Goal: Task Accomplishment & Management: Use online tool/utility

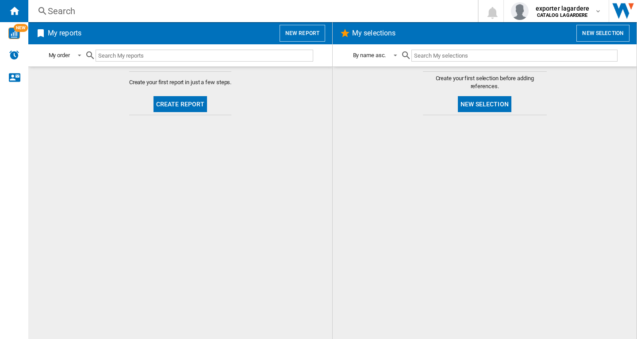
click at [309, 34] on button "New report" at bounding box center [303, 33] width 46 height 17
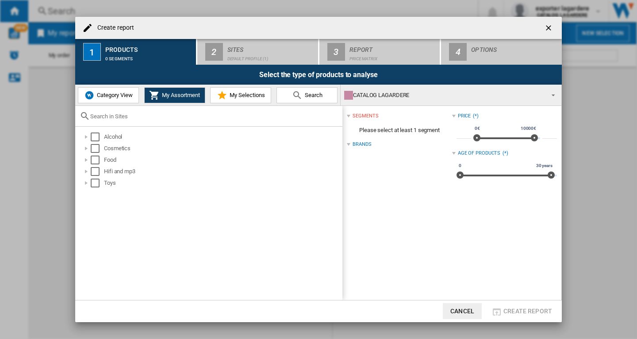
click at [102, 98] on span "Category View" at bounding box center [114, 95] width 38 height 7
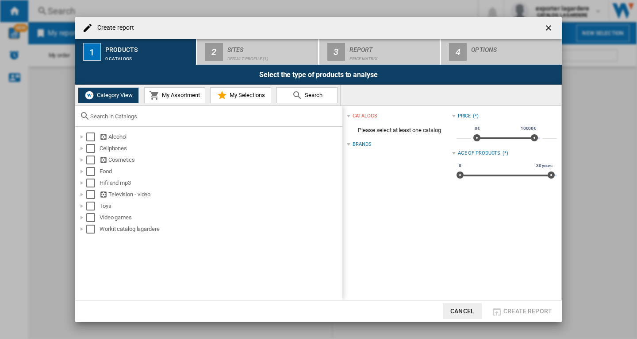
click at [174, 97] on span "My Assortment" at bounding box center [180, 95] width 40 height 7
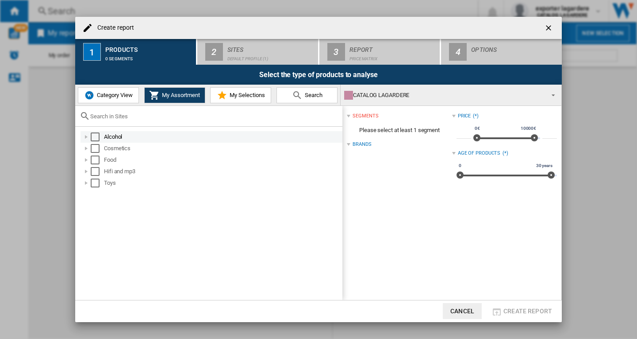
click at [93, 138] on div "Select" at bounding box center [95, 136] width 9 height 9
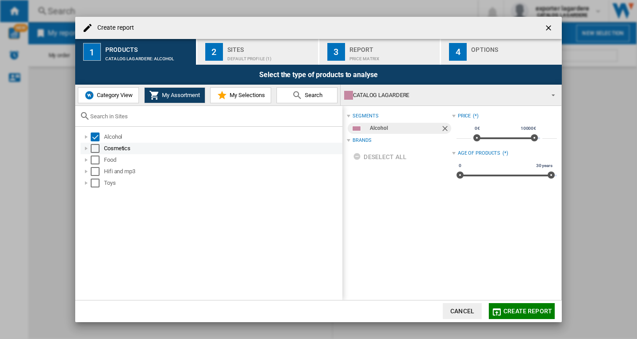
drag, startPoint x: 93, startPoint y: 149, endPoint x: 95, endPoint y: 157, distance: 8.2
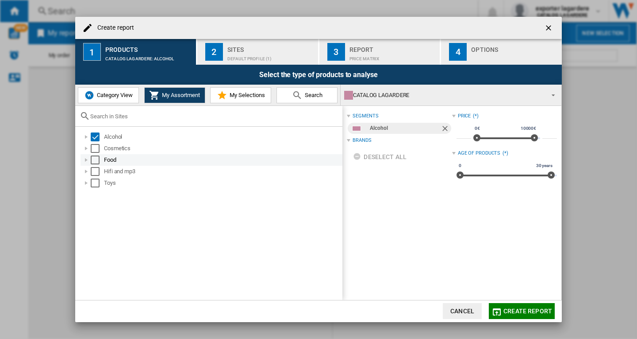
click at [93, 150] on div "Select" at bounding box center [95, 148] width 9 height 9
click at [95, 158] on div "Select" at bounding box center [95, 159] width 9 height 9
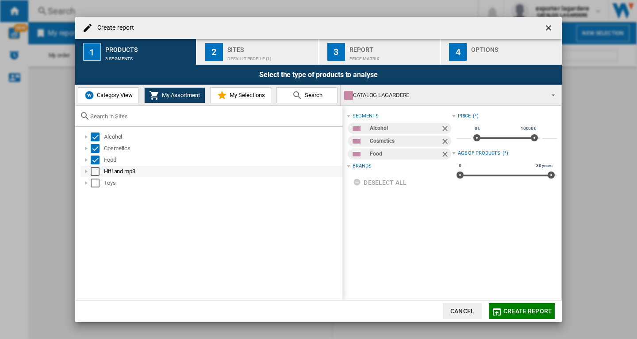
click at [96, 170] on div "Select" at bounding box center [95, 171] width 9 height 9
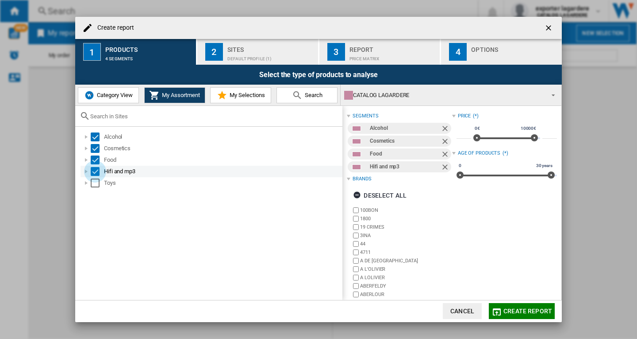
click at [96, 172] on div "Select" at bounding box center [95, 171] width 9 height 9
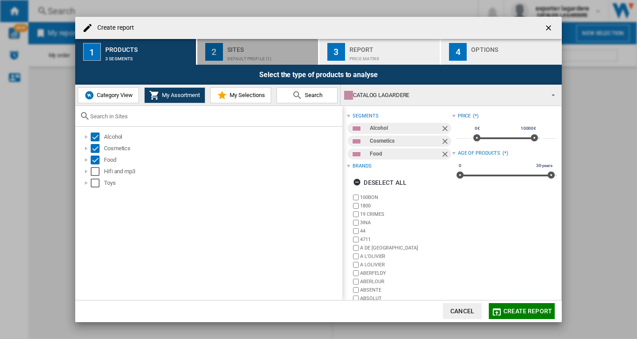
click at [242, 53] on div "Default profile (1)" at bounding box center [271, 56] width 87 height 9
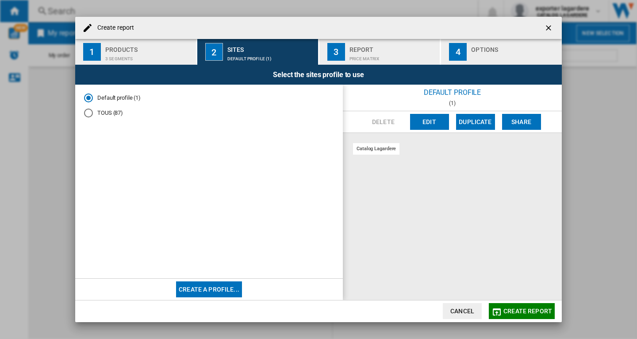
click at [117, 116] on md-radio-button "TOUS (87)" at bounding box center [209, 113] width 250 height 8
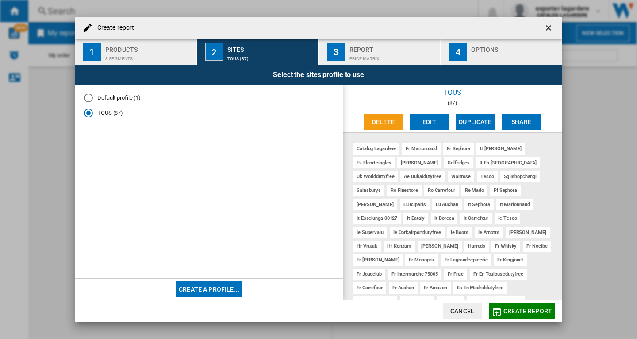
scroll to position [101, 0]
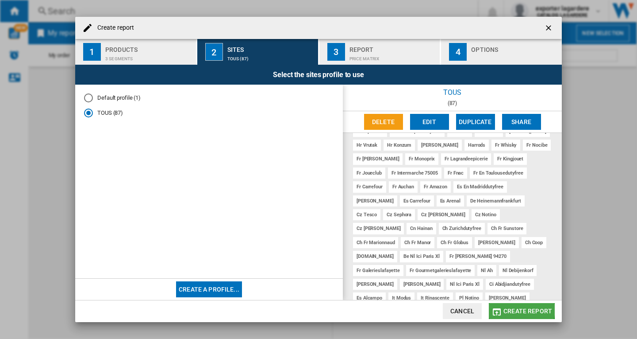
click at [518, 309] on span "Create report" at bounding box center [528, 310] width 49 height 7
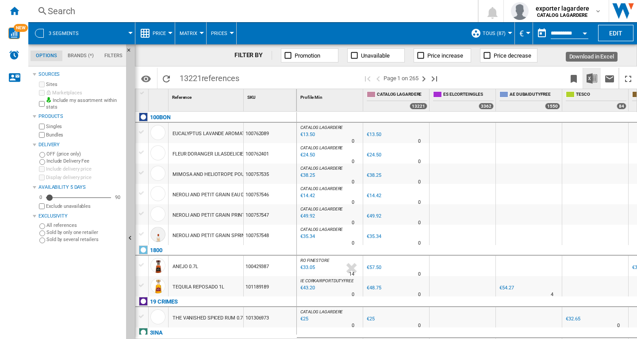
click at [588, 80] on img "Download in Excel" at bounding box center [592, 78] width 11 height 11
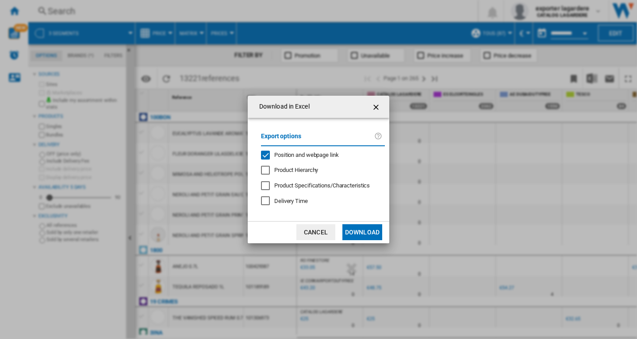
click at [310, 154] on span "Position and webpage link" at bounding box center [306, 154] width 65 height 7
click at [358, 228] on button "Download" at bounding box center [363, 232] width 40 height 16
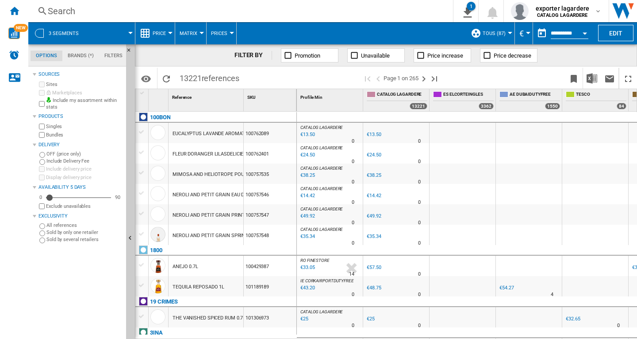
click at [58, 10] on div "Search" at bounding box center [239, 11] width 382 height 12
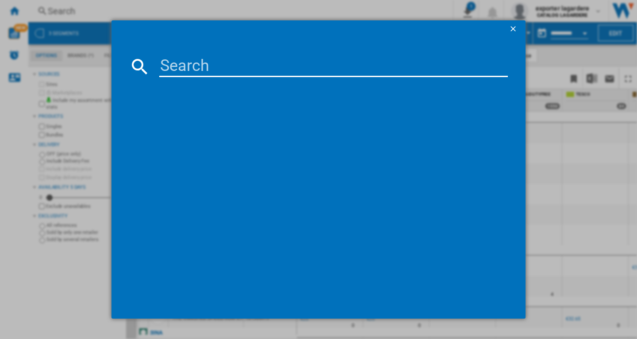
click at [217, 71] on input at bounding box center [333, 66] width 349 height 21
paste input "100554255"
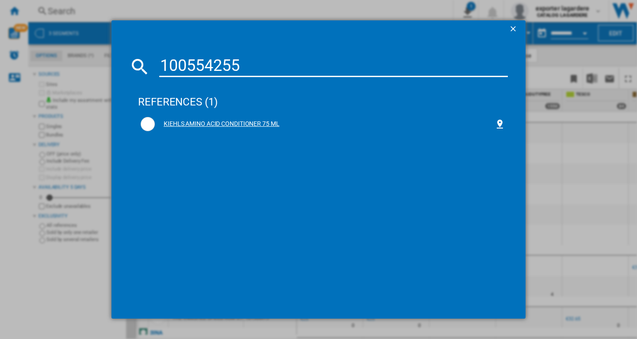
type input "100554255"
click at [249, 121] on div "KIEHLS AMINO ACID CONDITIONER 75 ML" at bounding box center [325, 124] width 340 height 9
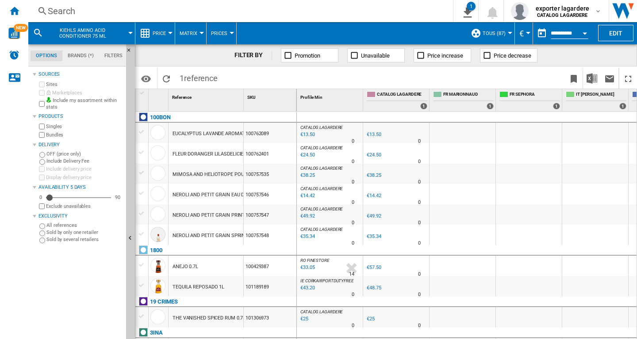
click at [586, 31] on button "Open calendar" at bounding box center [585, 32] width 16 height 16
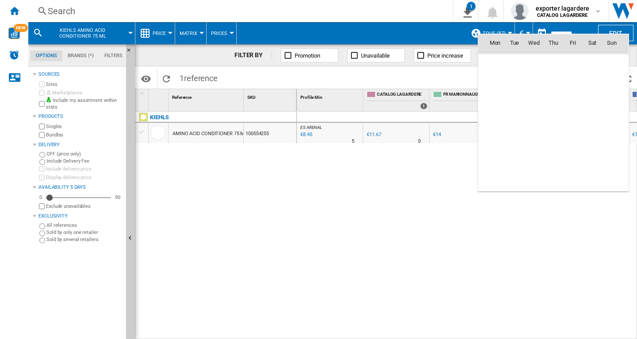
scroll to position [4223, 0]
click at [536, 140] on span "24" at bounding box center [534, 140] width 18 height 18
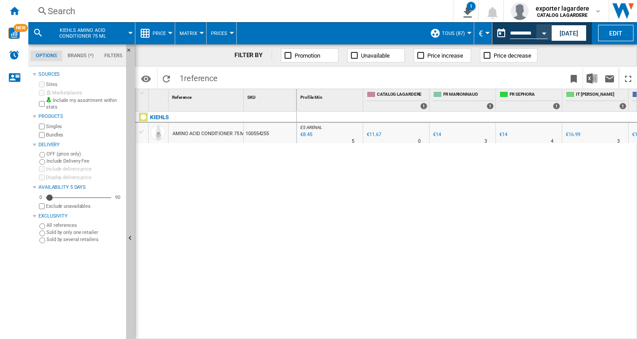
type input "**********"
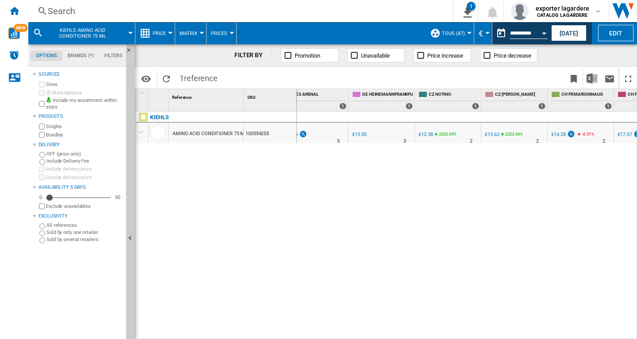
click at [491, 134] on div "€13.62" at bounding box center [492, 134] width 14 height 6
